Goal: Task Accomplishment & Management: Complete application form

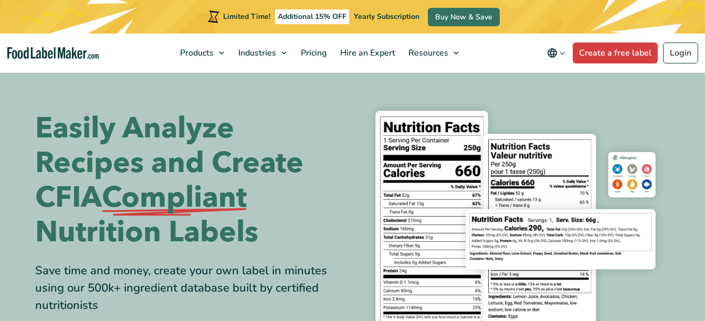
scroll to position [140, 0]
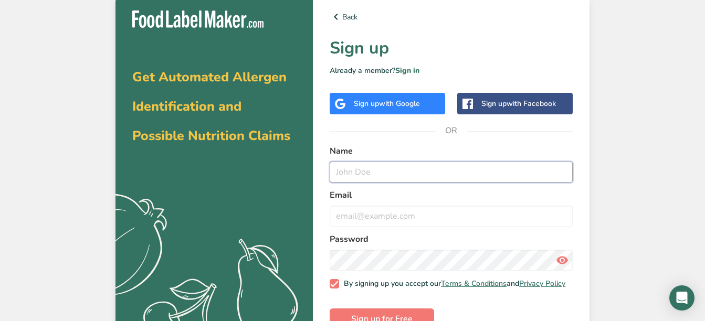
click at [385, 173] on input "text" at bounding box center [451, 172] width 243 height 21
type input "Rafael Morassuti"
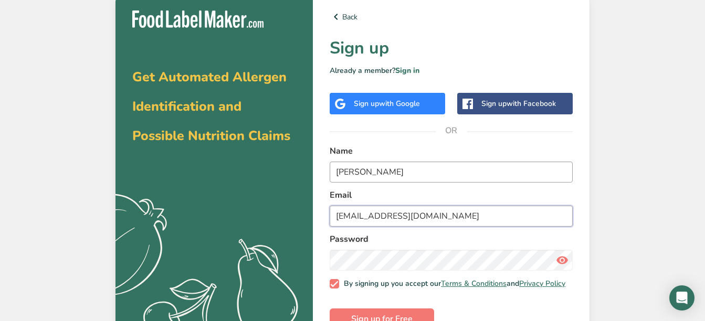
type input "wedermorassuti@yahoo.com.br"
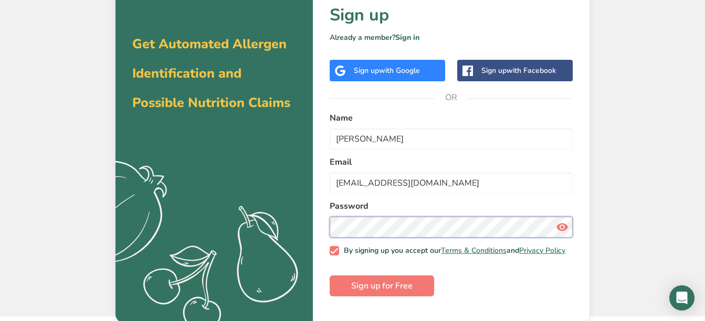
scroll to position [34, 0]
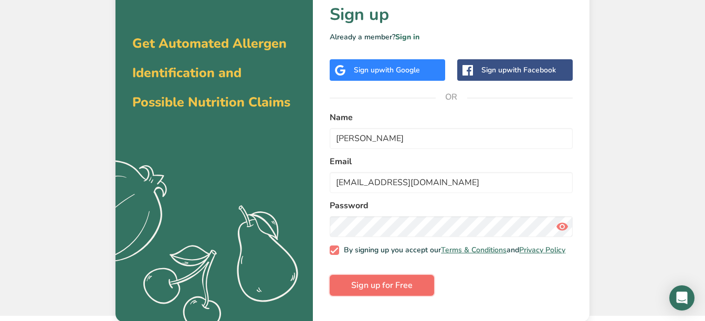
click at [374, 287] on span "Sign up for Free" at bounding box center [381, 285] width 61 height 13
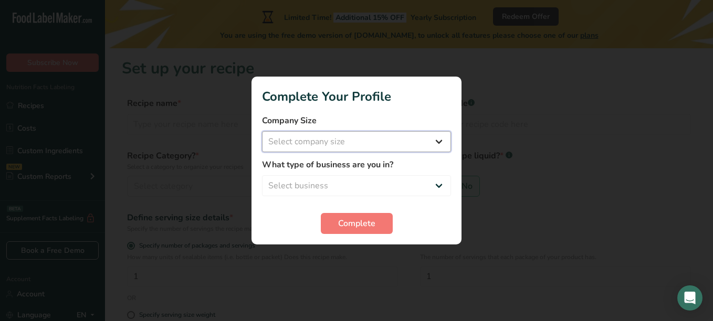
click at [325, 138] on select "Select company size Fewer than 10 Employees 10 to 50 Employees 51 to 500 Employ…" at bounding box center [356, 141] width 189 height 21
select select "1"
click at [262, 131] on select "Select company size Fewer than 10 Employees 10 to 50 Employees 51 to 500 Employ…" at bounding box center [356, 141] width 189 height 21
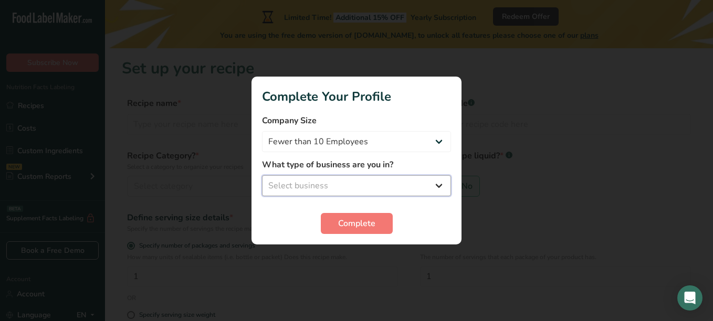
click at [321, 190] on select "Select business Packaged Food Manufacturer Restaurant & Cafe Bakery Meal Plans …" at bounding box center [356, 185] width 189 height 21
select select "8"
click at [262, 175] on select "Select business Packaged Food Manufacturer Restaurant & Cafe Bakery Meal Plans …" at bounding box center [356, 185] width 189 height 21
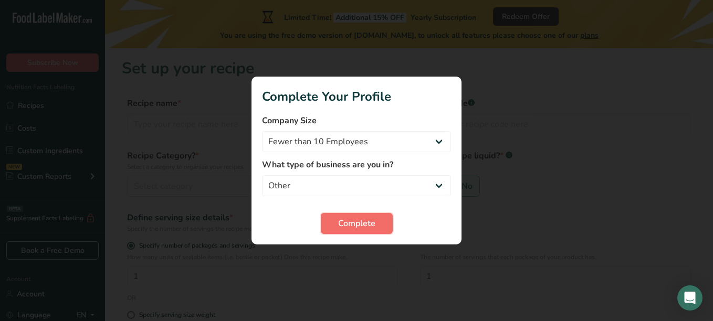
click at [350, 227] on span "Complete" at bounding box center [356, 223] width 37 height 13
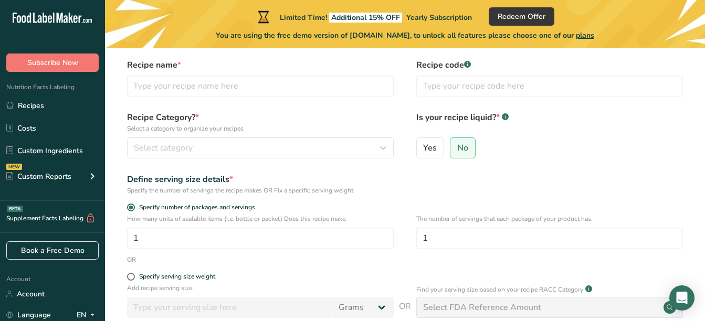
scroll to position [38, 0]
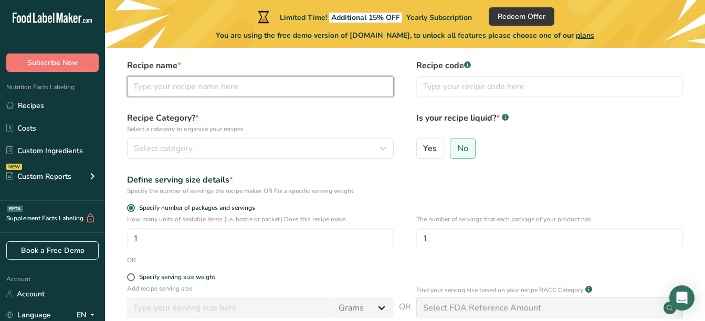
click at [262, 95] on input "text" at bounding box center [260, 86] width 267 height 21
type input "vaniglia"
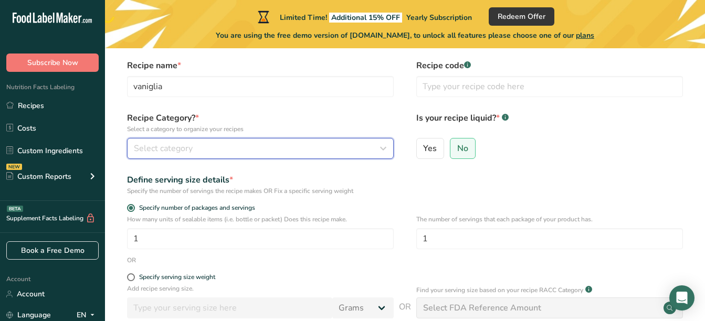
click at [281, 145] on div "Select category" at bounding box center [257, 148] width 247 height 13
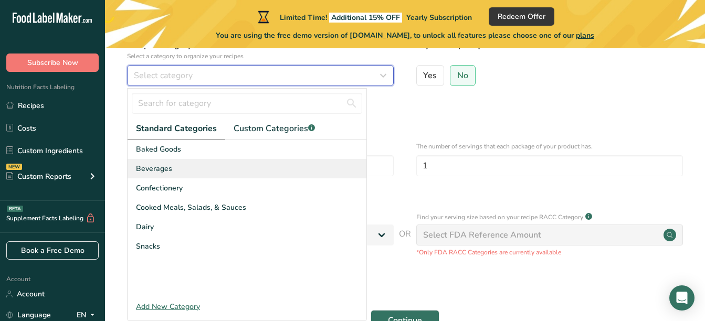
scroll to position [111, 0]
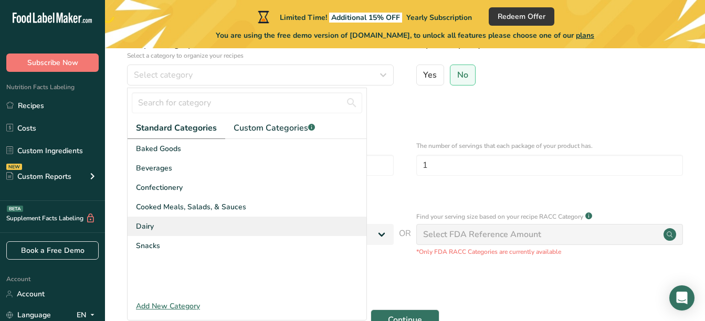
click at [181, 229] on div "Dairy" at bounding box center [246, 226] width 239 height 19
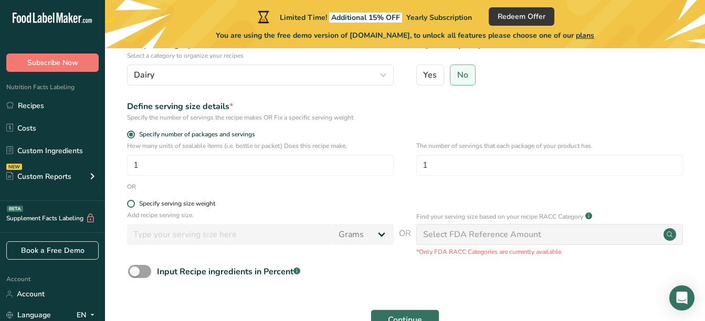
click at [194, 201] on div "Specify serving size weight" at bounding box center [177, 204] width 76 height 8
click at [134, 201] on input "Specify serving size weight" at bounding box center [130, 203] width 7 height 7
radio input "true"
radio input "false"
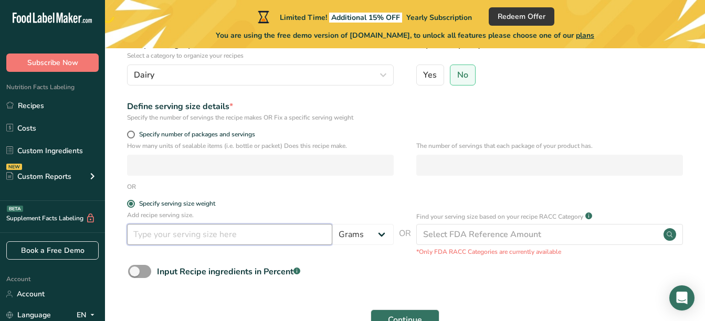
click at [284, 238] on input "number" at bounding box center [229, 234] width 205 height 21
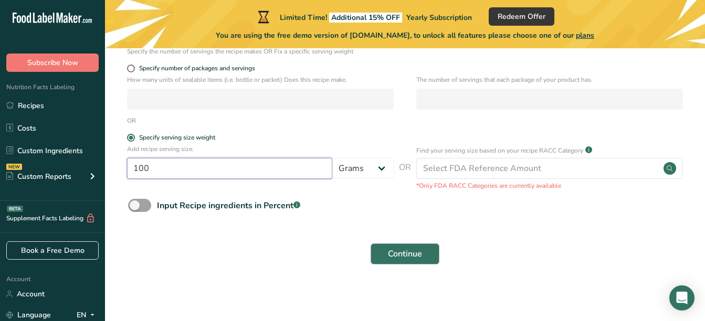
type input "100"
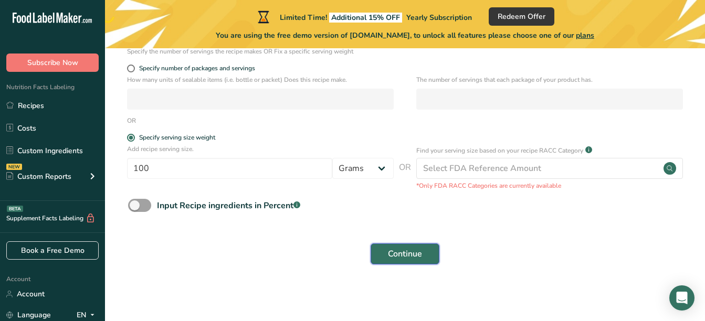
click at [412, 258] on span "Continue" at bounding box center [405, 254] width 34 height 13
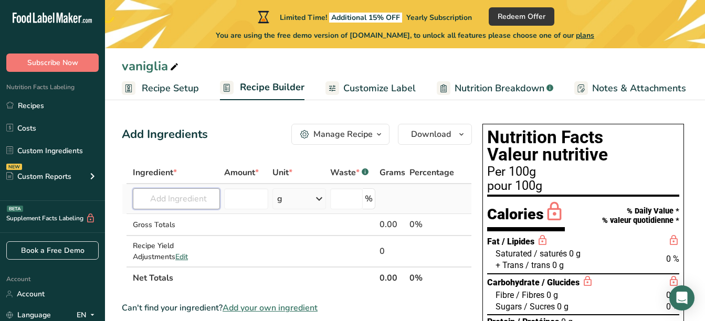
click at [180, 199] on input "text" at bounding box center [176, 198] width 87 height 21
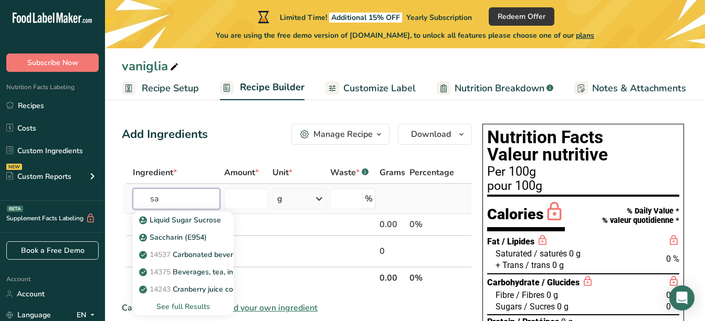
type input "s"
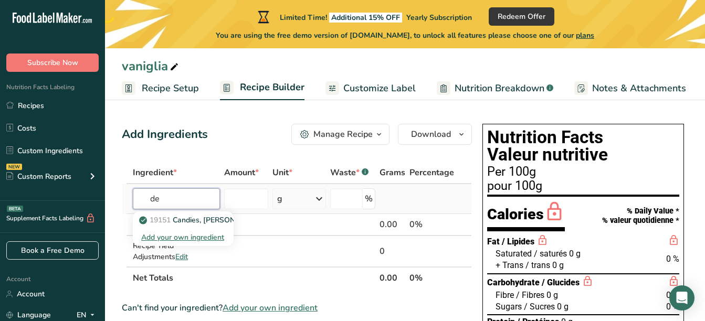
type input "d"
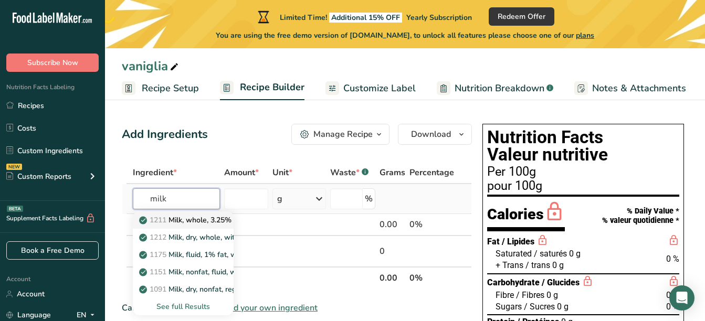
type input "milk"
click at [185, 217] on p "1211 Milk, whole, 3.25% milkfat, without added vitamin A and vitamin D" at bounding box center [281, 220] width 280 height 11
type input "Milk, whole, 3.25% milkfat, without added vitamin A and vitamin D"
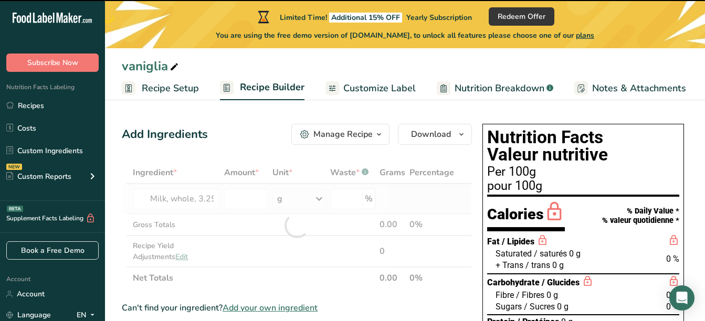
type input "0"
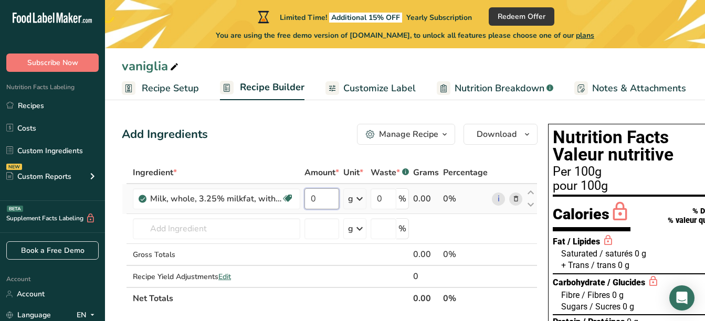
click at [324, 194] on input "0" at bounding box center [321, 198] width 35 height 21
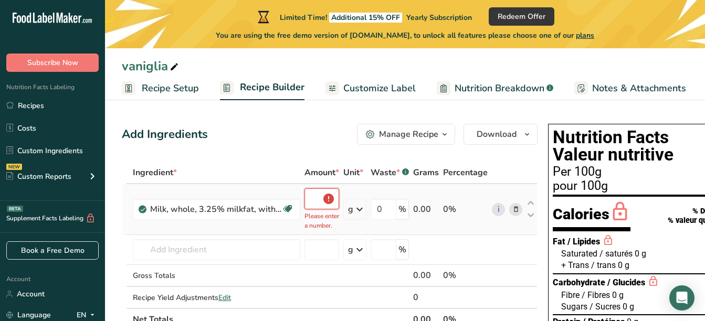
scroll to position [0, 2]
type input "0"
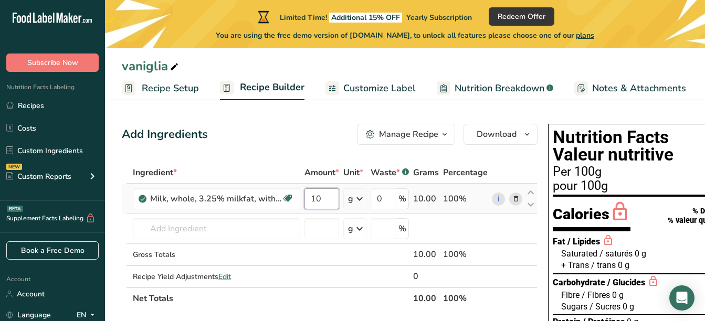
type input "100"
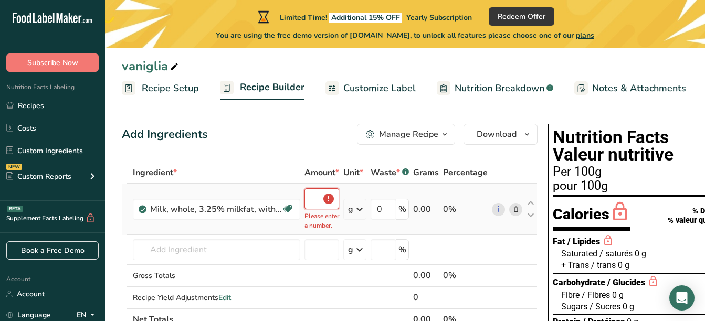
scroll to position [0, 12]
type input "1"
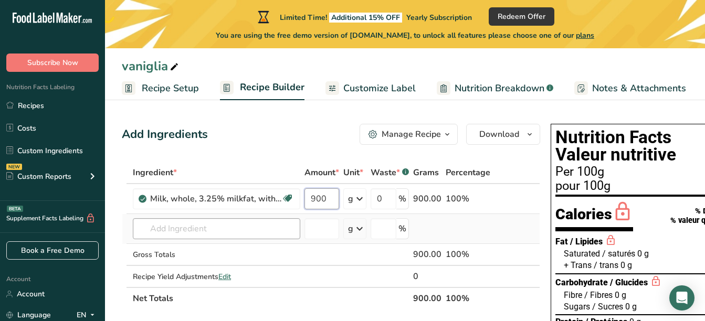
type input "900"
click at [256, 234] on div "Ingredient * Amount * Unit * Waste * .a-a{fill:#347362;}.b-a{fill:#fff;} Grams …" at bounding box center [331, 236] width 418 height 148
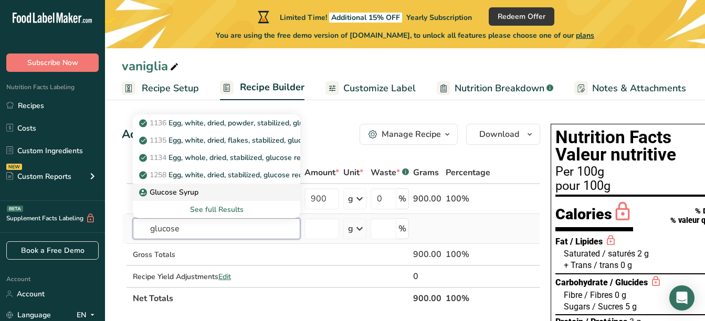
type input "glucose"
click at [183, 188] on p "Glucose Syrup" at bounding box center [169, 192] width 57 height 11
type input "Glucose Syrup"
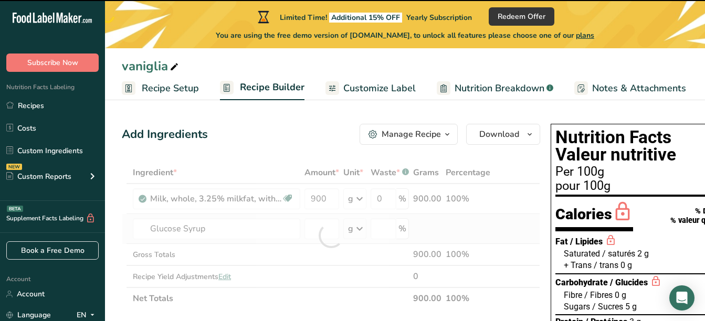
type input "0"
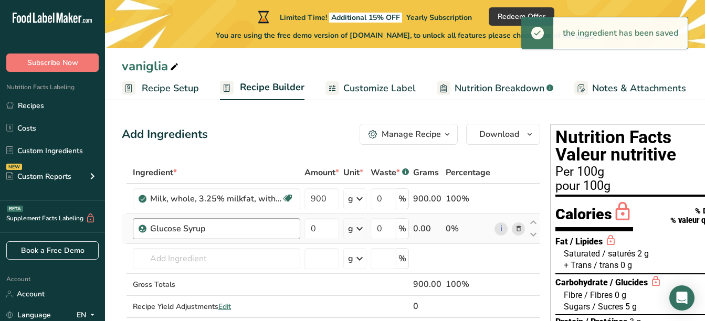
click at [210, 225] on div "Glucose Syrup" at bounding box center [215, 228] width 131 height 13
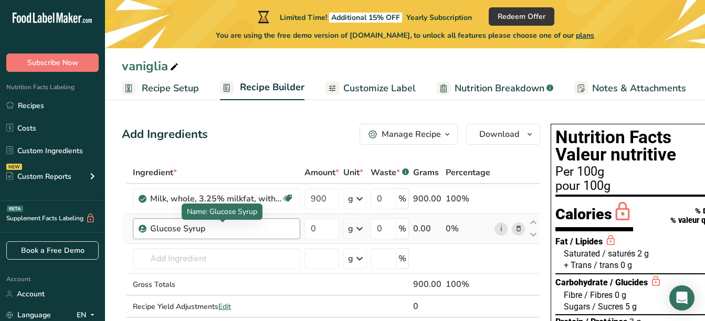
click at [226, 225] on div "Glucose Syrup" at bounding box center [215, 228] width 131 height 13
click at [221, 231] on div "Glucose Syrup" at bounding box center [215, 228] width 131 height 13
click at [521, 231] on span at bounding box center [518, 228] width 13 height 13
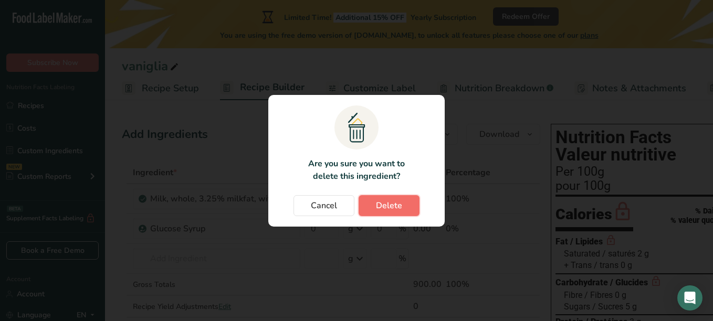
click at [376, 208] on span "Delete" at bounding box center [389, 205] width 26 height 13
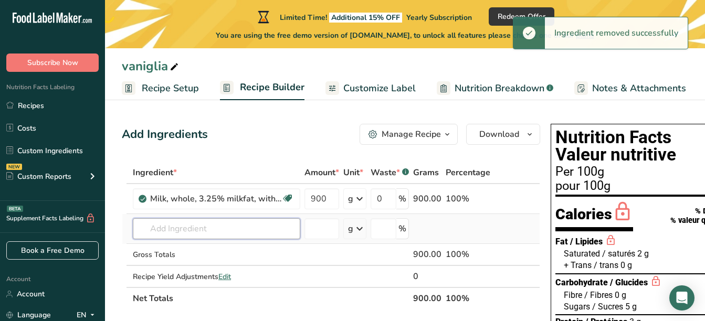
click at [239, 223] on input "text" at bounding box center [216, 228] width 167 height 21
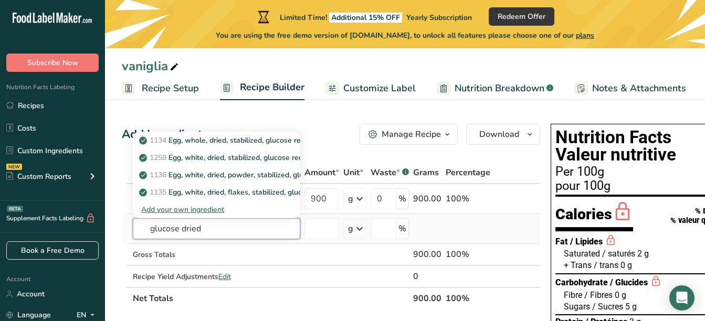
type input "glucose dried"
click at [200, 210] on div "Add your own ingredient" at bounding box center [216, 209] width 151 height 11
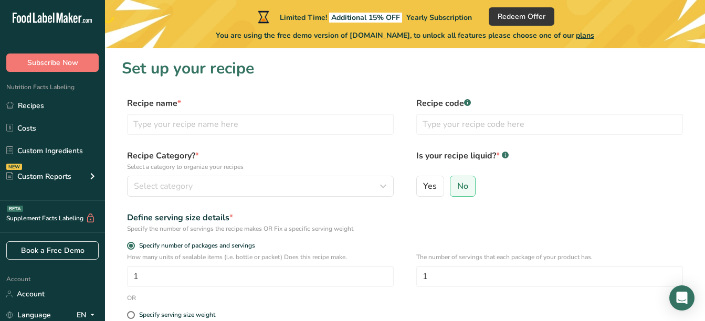
scroll to position [177, 0]
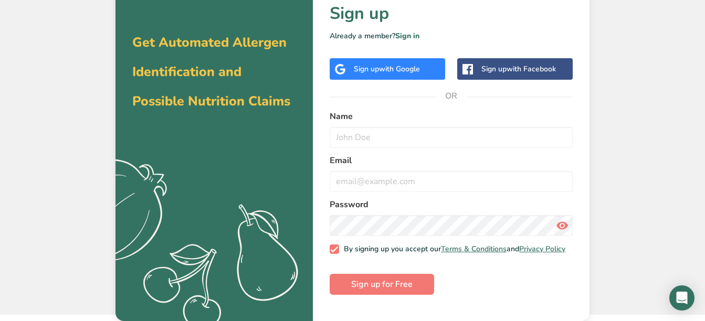
scroll to position [34, 0]
